Goal: Transaction & Acquisition: Download file/media

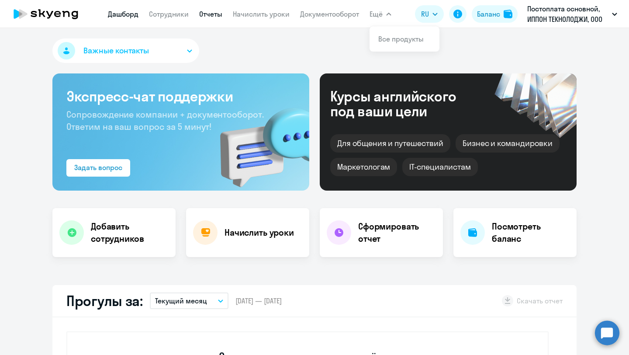
click at [209, 17] on link "Отчеты" at bounding box center [210, 14] width 23 height 9
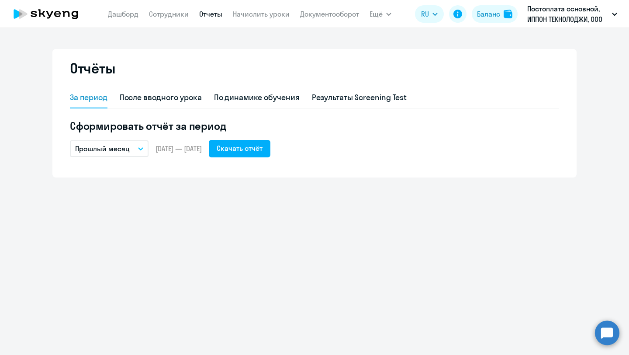
click at [138, 148] on icon "button" at bounding box center [140, 149] width 4 height 2
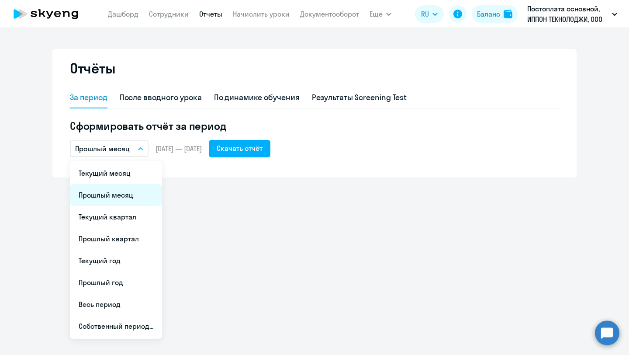
click at [113, 193] on li "Прошлый месяц" at bounding box center [116, 195] width 92 height 22
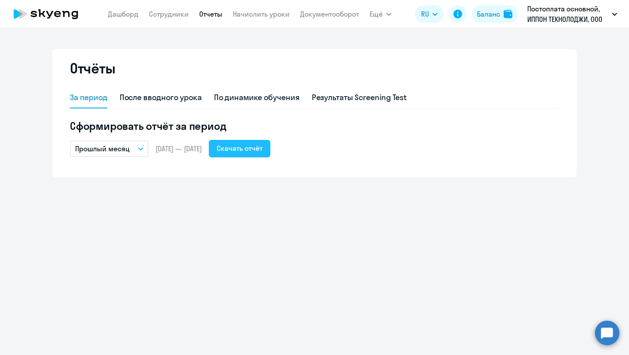
click at [259, 146] on div "Скачать отчёт" at bounding box center [240, 148] width 46 height 10
